Goal: Task Accomplishment & Management: Manage account settings

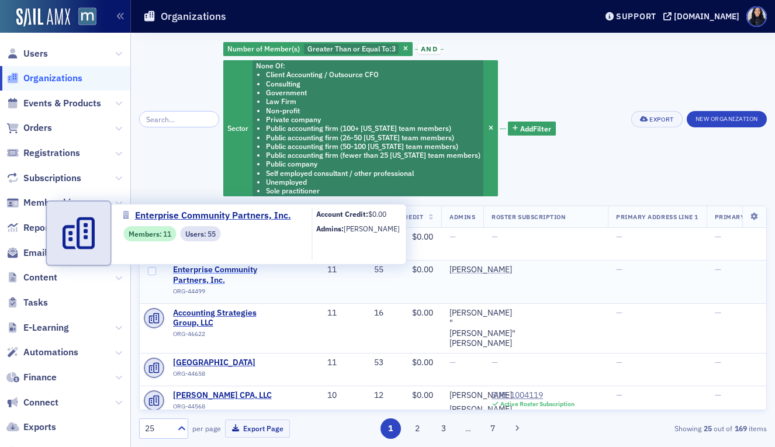
click at [222, 274] on span "Enterprise Community Partners, Inc." at bounding box center [226, 275] width 106 height 20
select select "US"
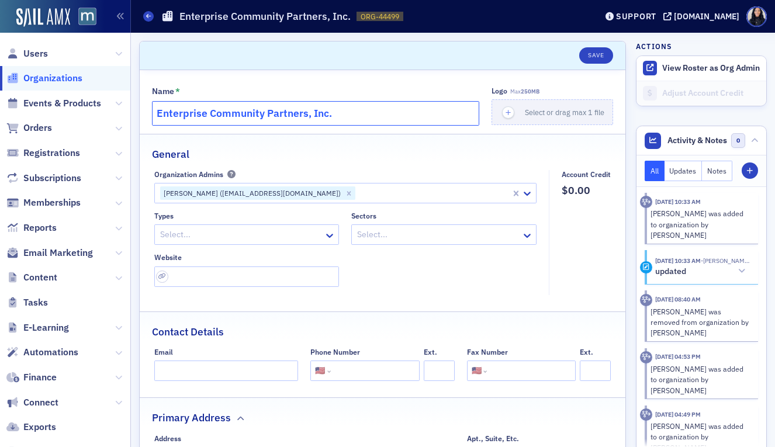
click at [370, 118] on input "Enterprise Community Partners, Inc." at bounding box center [315, 113] width 327 height 25
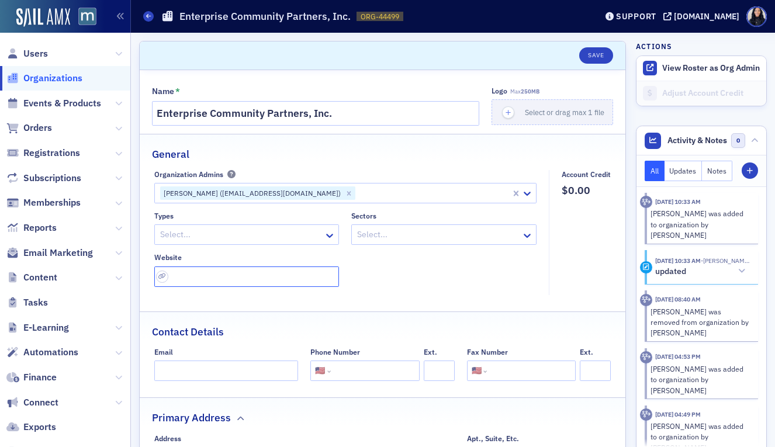
click at [287, 280] on input "url" at bounding box center [246, 277] width 185 height 20
paste input "[URL][DOMAIN_NAME]"
type input "[URL][DOMAIN_NAME]"
click at [210, 236] on div at bounding box center [241, 234] width 164 height 15
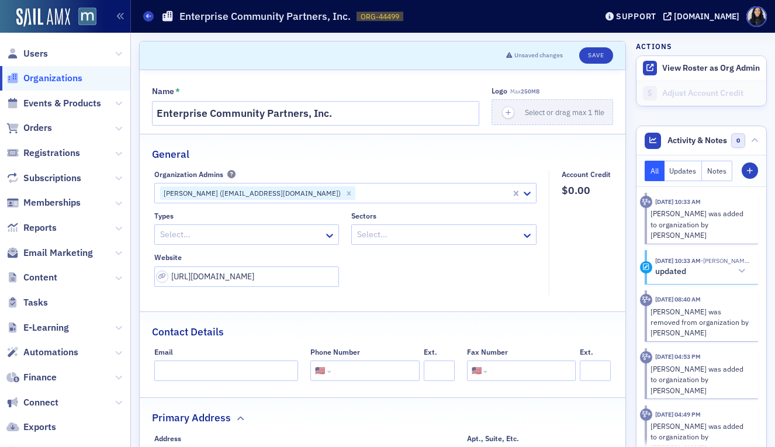
click at [210, 236] on div at bounding box center [241, 234] width 164 height 15
type input "National"
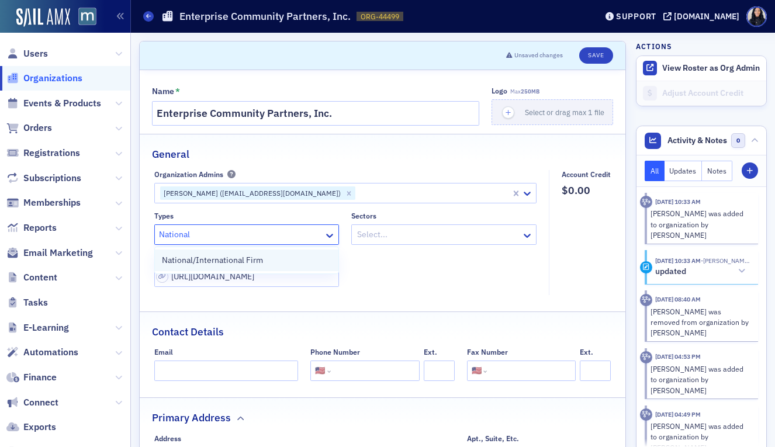
click at [200, 263] on span "National/International Firm" at bounding box center [212, 260] width 101 height 12
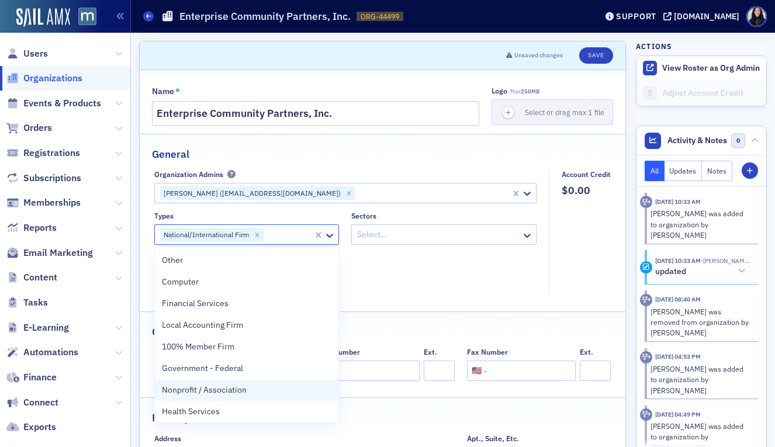
click at [186, 391] on span "Nonprofit / Association" at bounding box center [204, 390] width 85 height 12
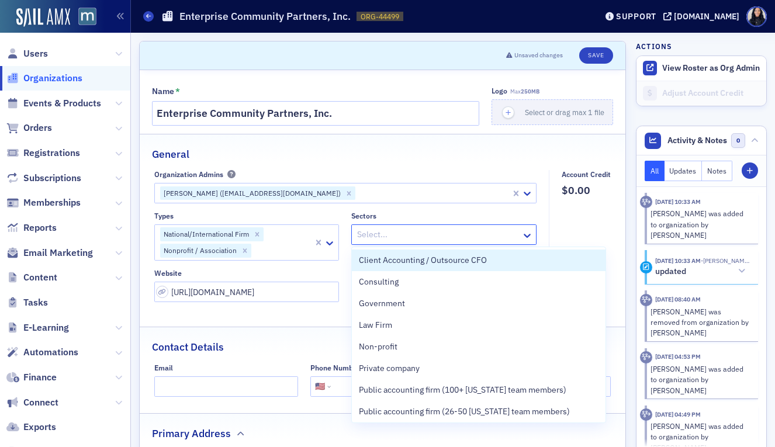
click at [414, 234] on div at bounding box center [438, 234] width 164 height 15
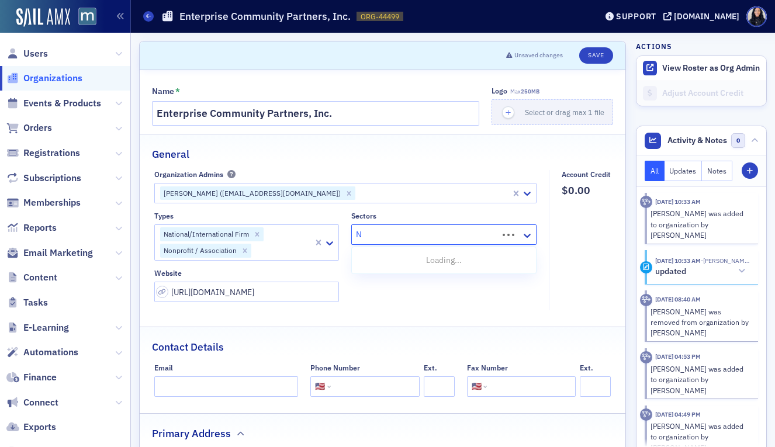
type input "No"
click at [390, 263] on span "Non-profit" at bounding box center [378, 260] width 39 height 12
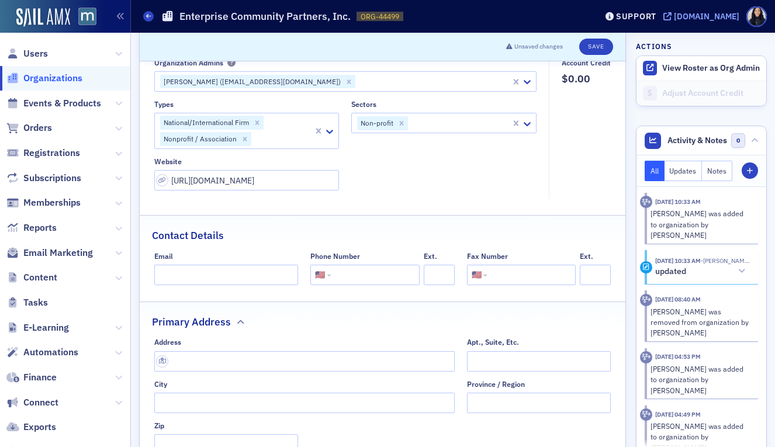
scroll to position [205, 0]
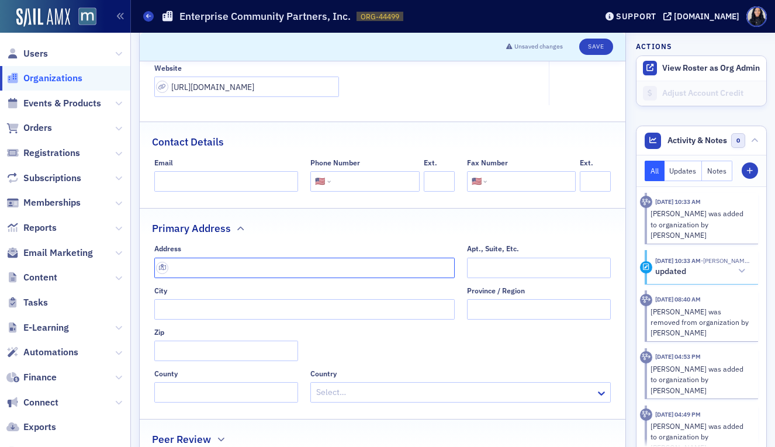
click at [314, 268] on input "text" at bounding box center [304, 268] width 300 height 20
paste input "Enterprise Community Partners, [STREET_ADDRESS]"
drag, startPoint x: 274, startPoint y: 268, endPoint x: 161, endPoint y: 265, distance: 112.8
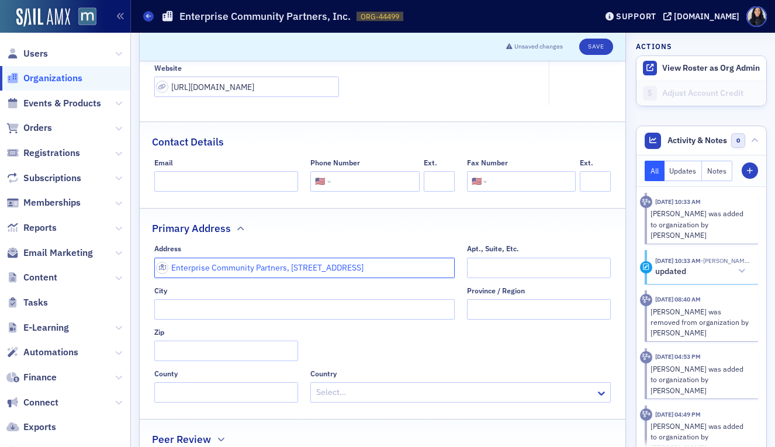
click at [161, 265] on input "Enterprise Community Partners, [STREET_ADDRESS]" at bounding box center [304, 268] width 300 height 20
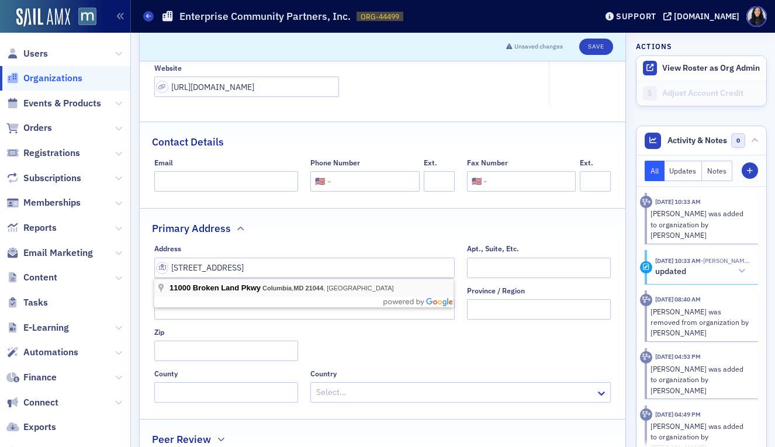
type input "[STREET_ADDRESS]"
type input "Columbia"
type input "21044-3541"
type input "[GEOGRAPHIC_DATA]"
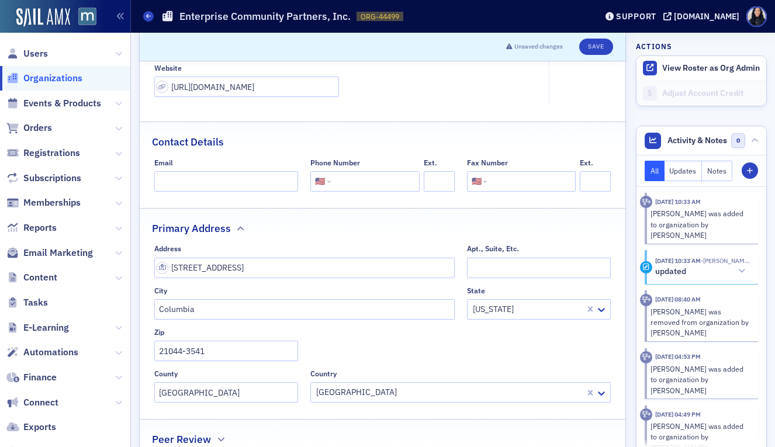
click at [352, 181] on input "tel" at bounding box center [374, 181] width 82 height 20
paste input "[PHONE_NUMBER]"
type input "[PHONE_NUMBER]"
click at [452, 139] on div "Contact Details" at bounding box center [382, 135] width 461 height 27
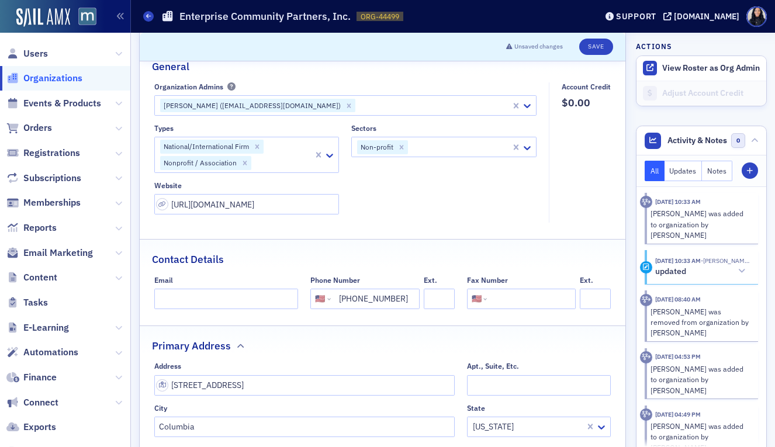
scroll to position [4, 0]
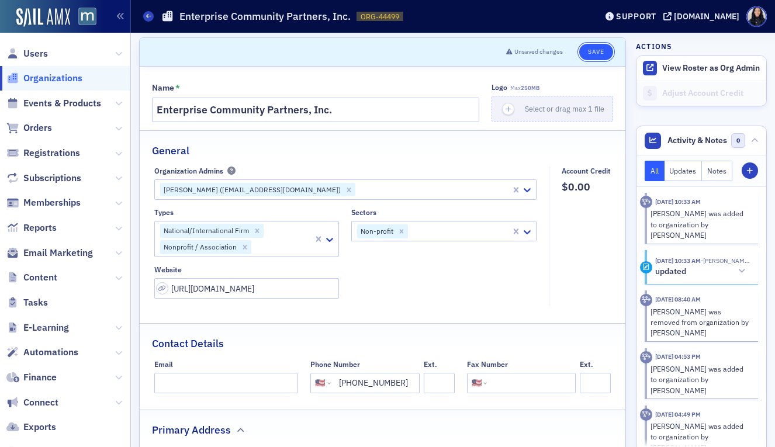
click at [596, 54] on button "Save" at bounding box center [595, 52] width 33 height 16
